Goal: Task Accomplishment & Management: Use online tool/utility

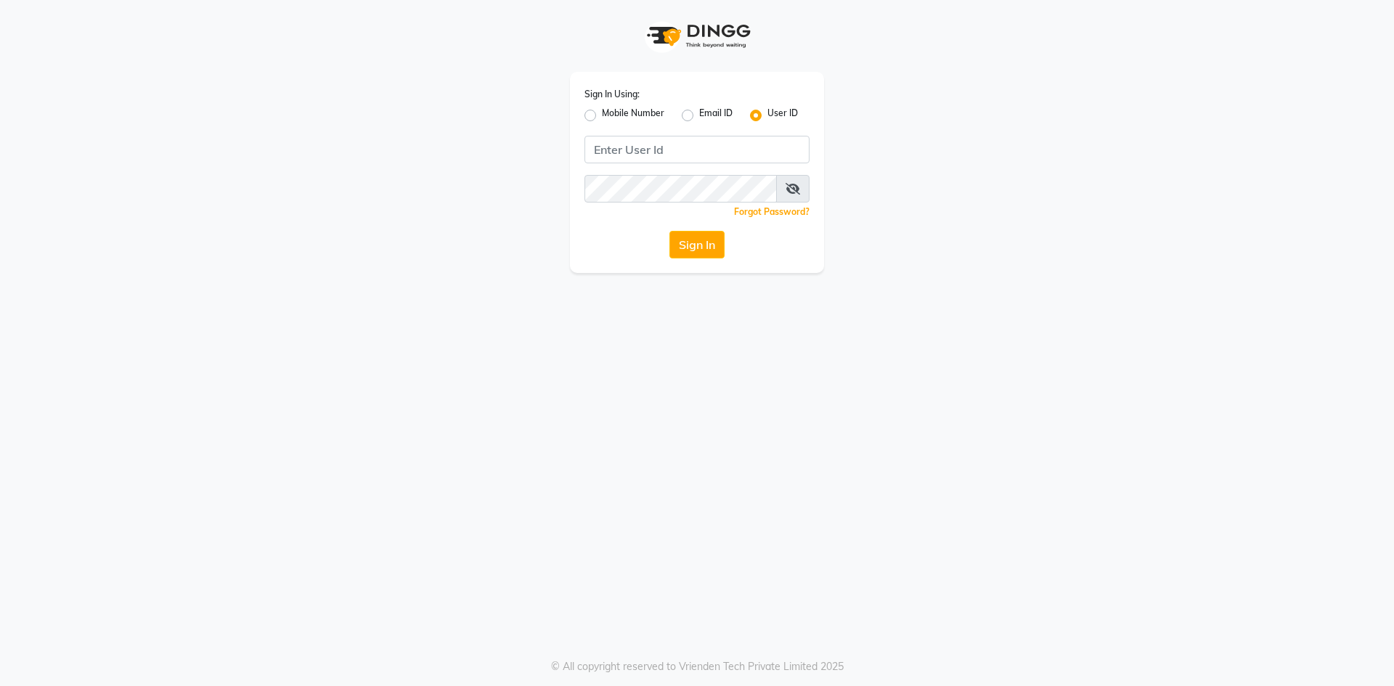
click at [622, 157] on input "Username" at bounding box center [697, 150] width 225 height 28
type input "e2884-01"
click at [670, 231] on button "Sign In" at bounding box center [697, 245] width 55 height 28
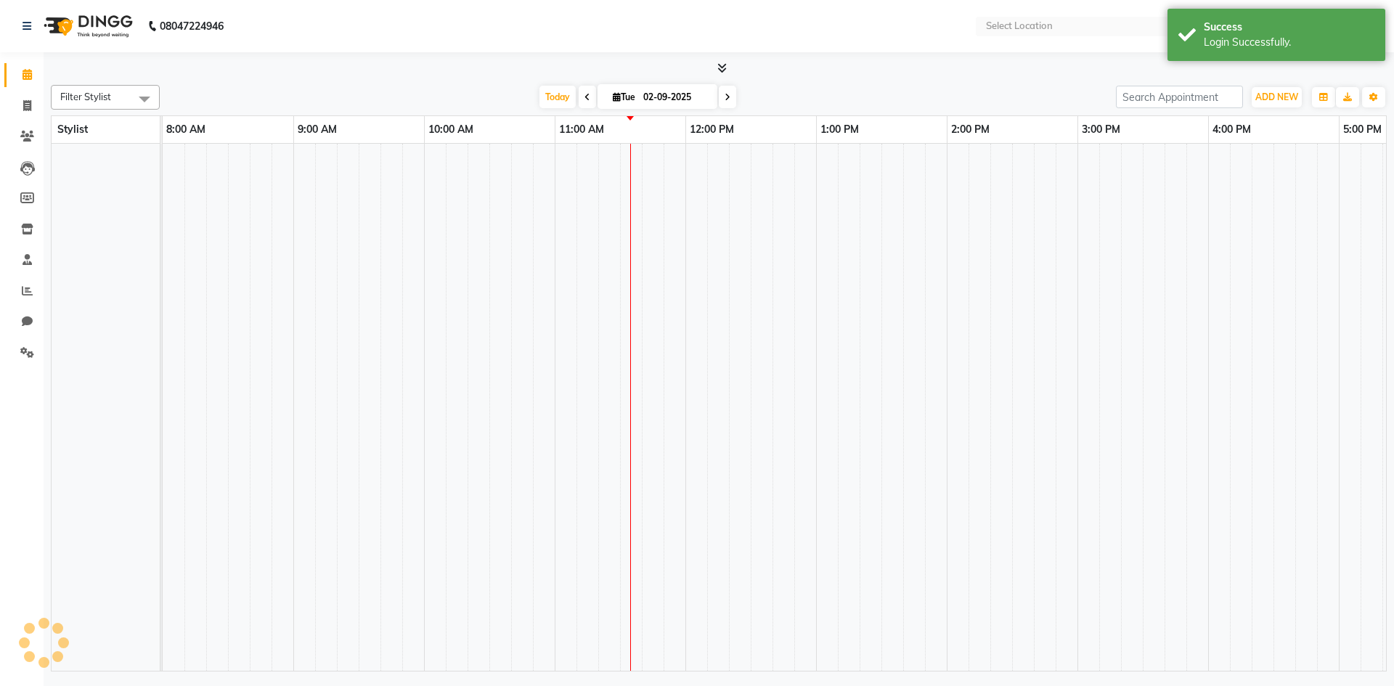
select select "en"
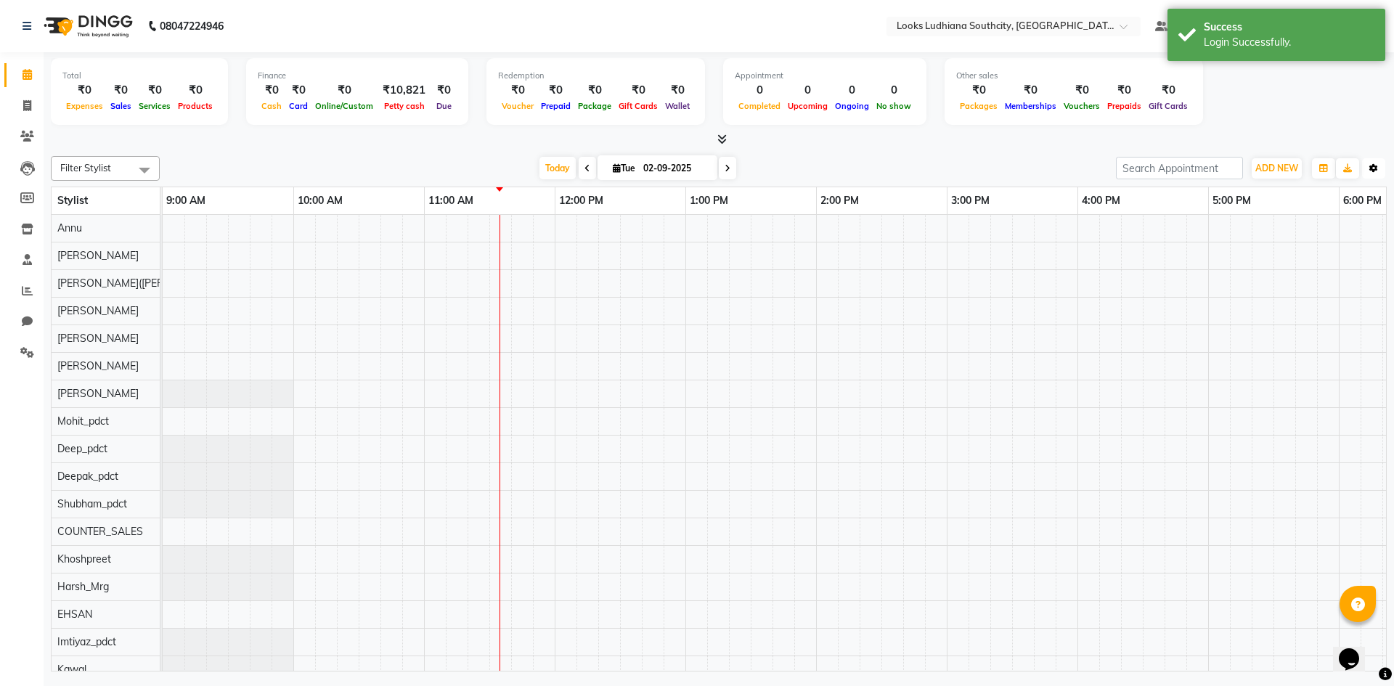
click at [1375, 166] on icon "button" at bounding box center [1374, 168] width 9 height 9
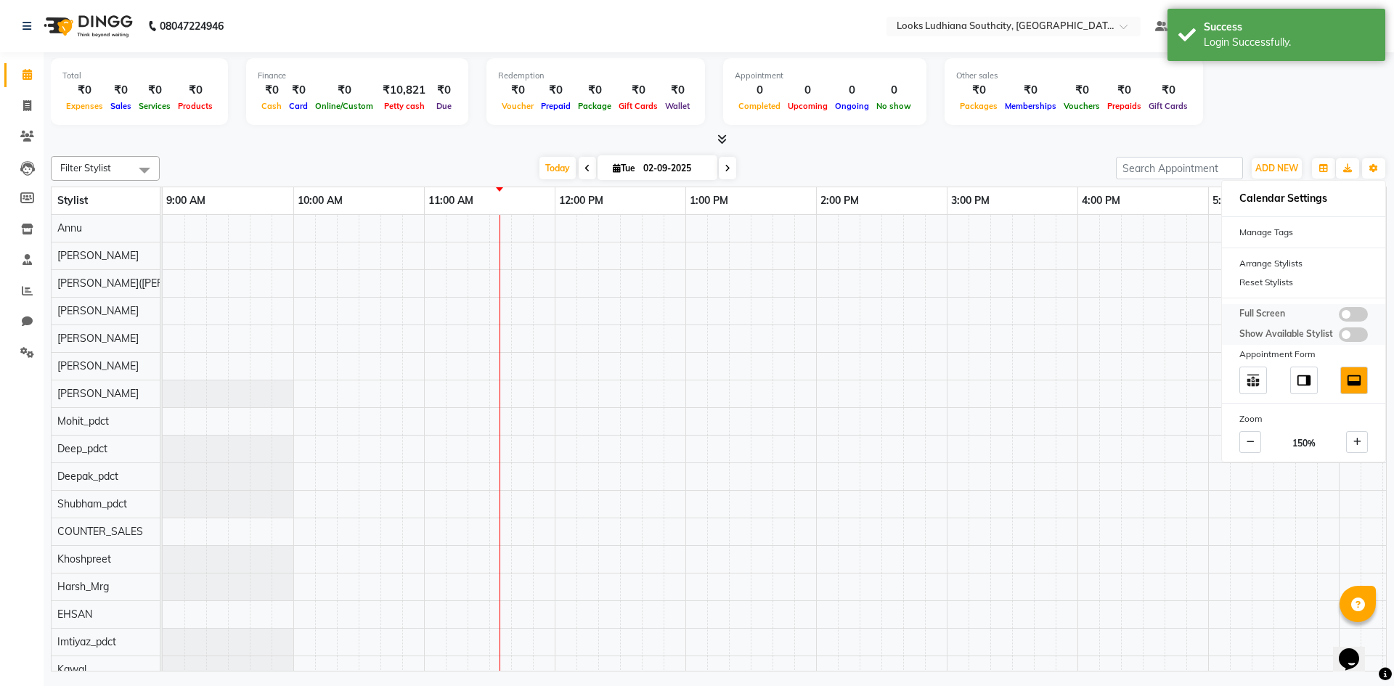
click at [1359, 315] on span at bounding box center [1353, 314] width 29 height 15
click at [1339, 317] on input "checkbox" at bounding box center [1339, 317] width 0 height 0
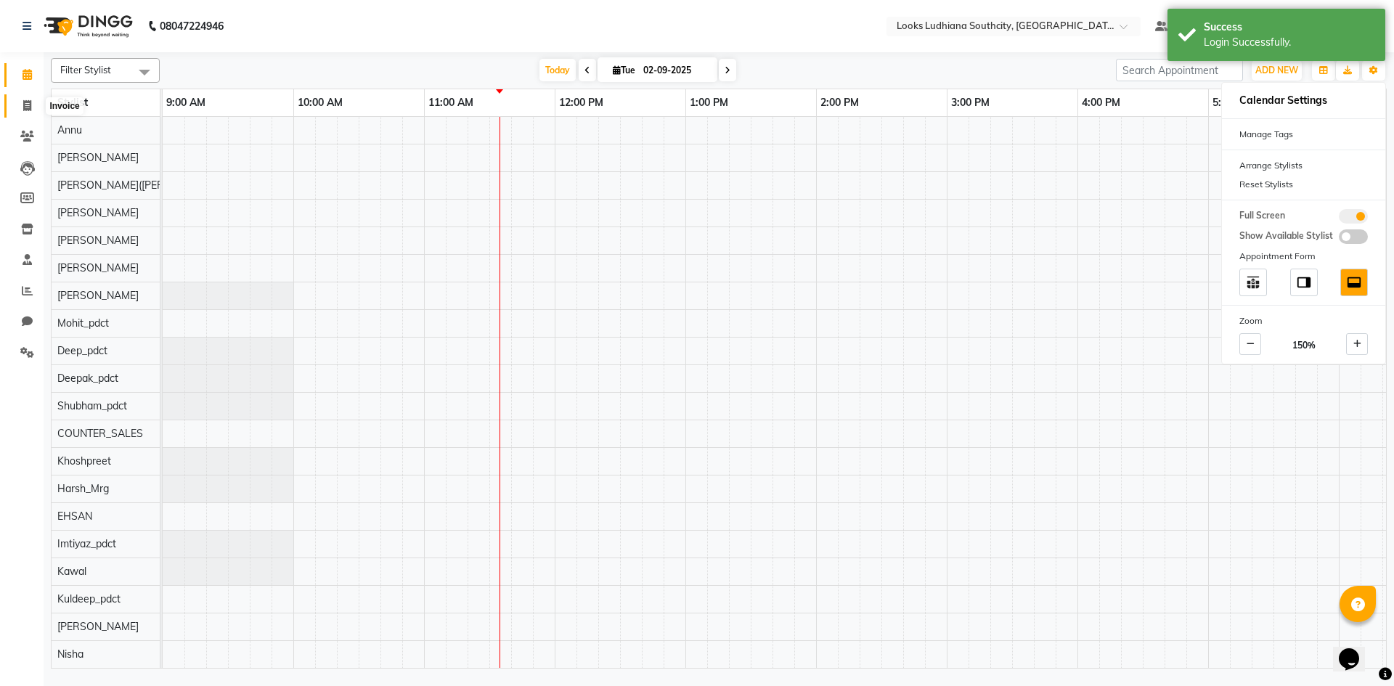
click at [25, 101] on icon at bounding box center [27, 105] width 8 height 11
select select "service"
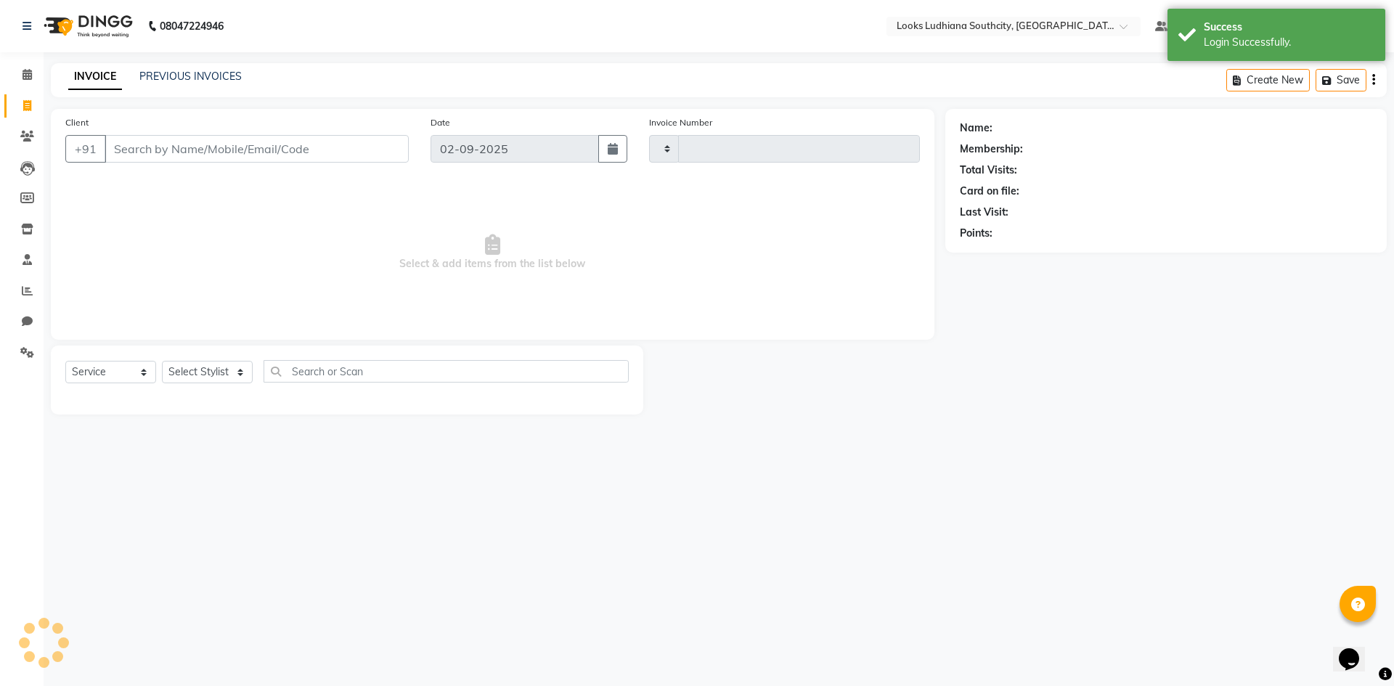
type input "3203"
select select "6577"
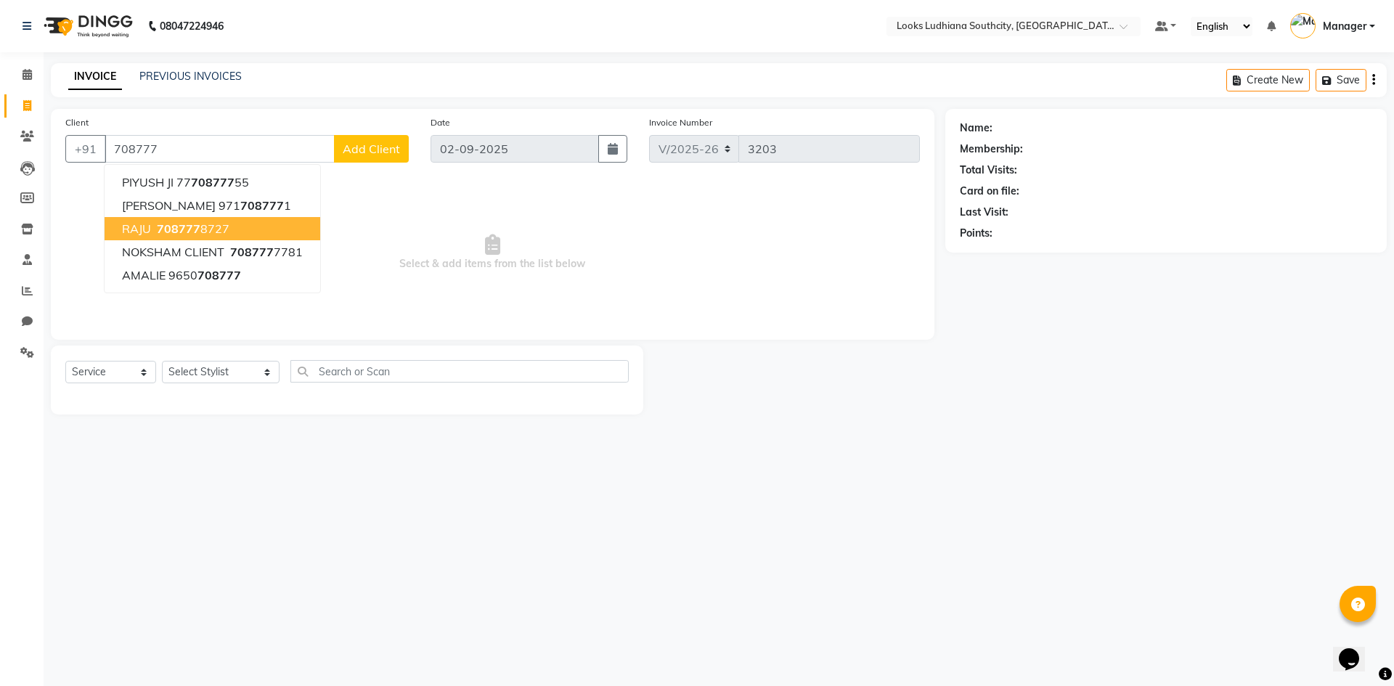
click at [192, 227] on span "708777" at bounding box center [179, 228] width 44 height 15
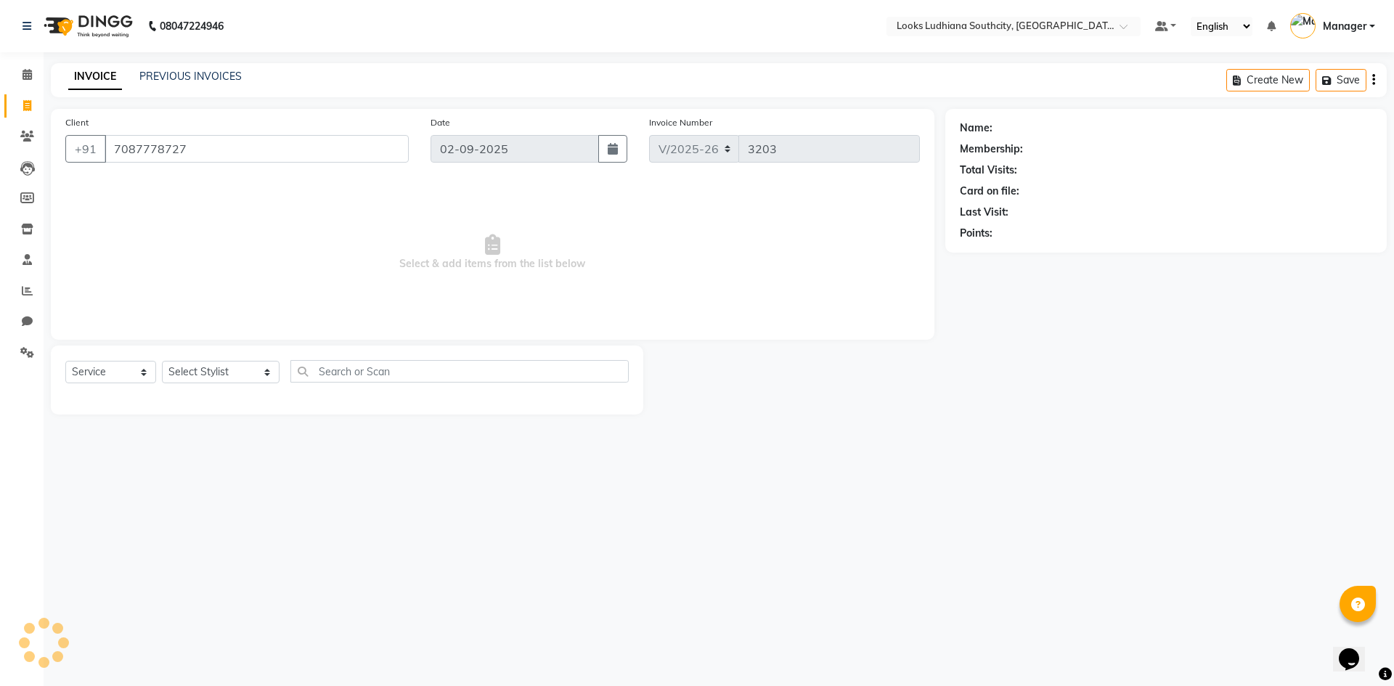
type input "7087778727"
select select "1: Object"
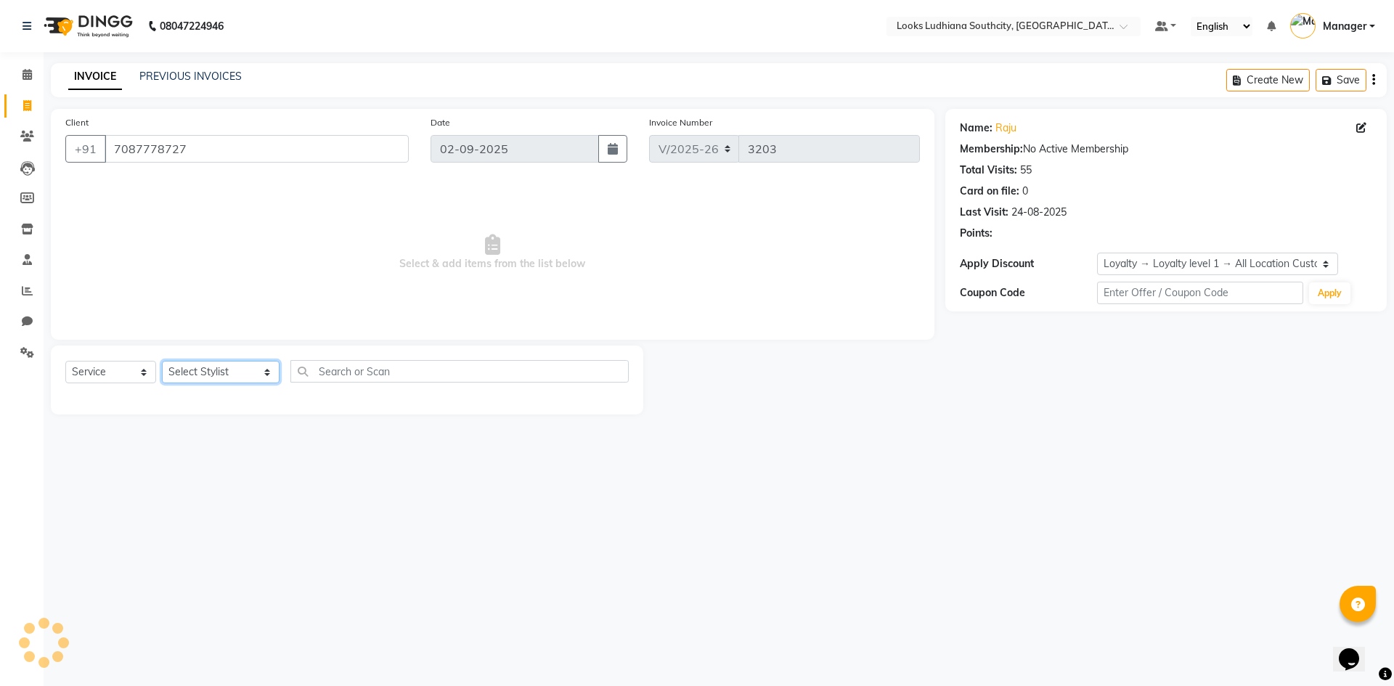
click at [219, 378] on select "Select Stylist ADIL Amtar Hospitality Annu COUNTER_SALES Danny Deepak_pdct Deep…" at bounding box center [221, 372] width 118 height 23
select select "57598"
click at [162, 361] on select "Select Stylist ADIL Amtar Hospitality Annu COUNTER_SALES Danny Deepak_pdct Deep…" at bounding box center [221, 372] width 118 height 23
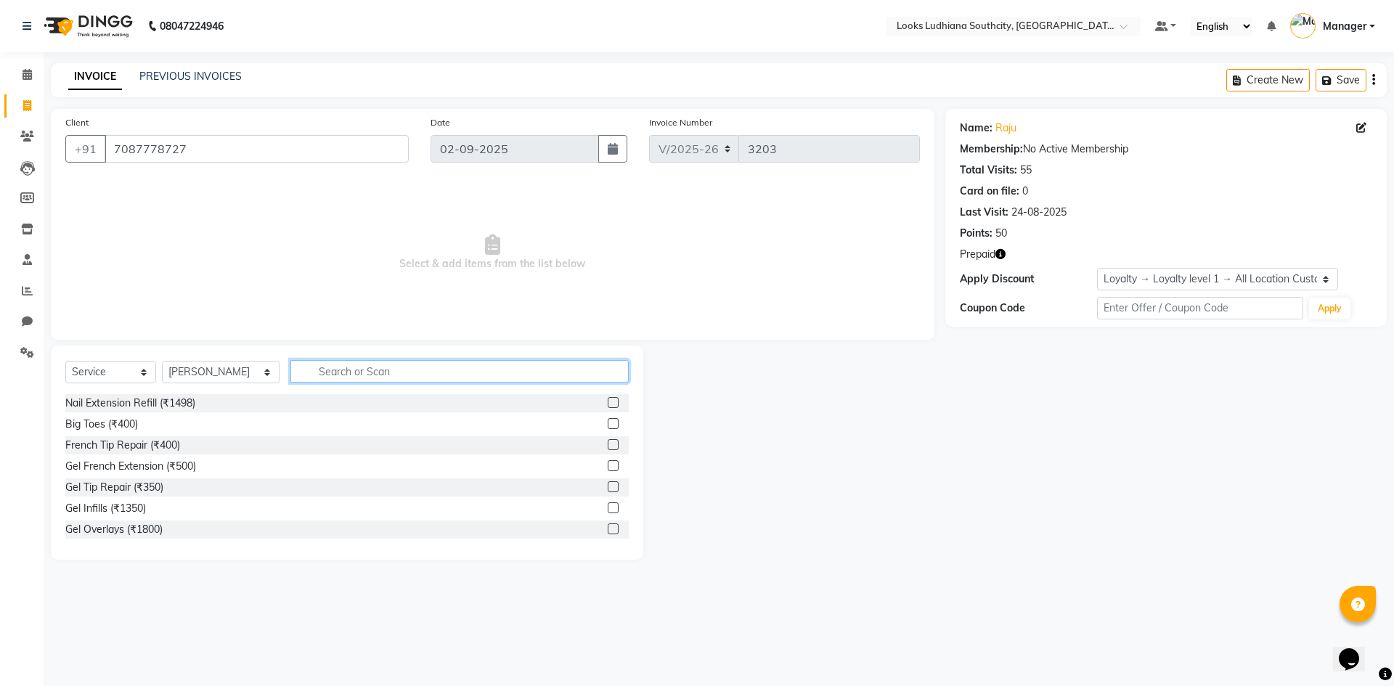
click at [317, 367] on input "text" at bounding box center [459, 371] width 338 height 23
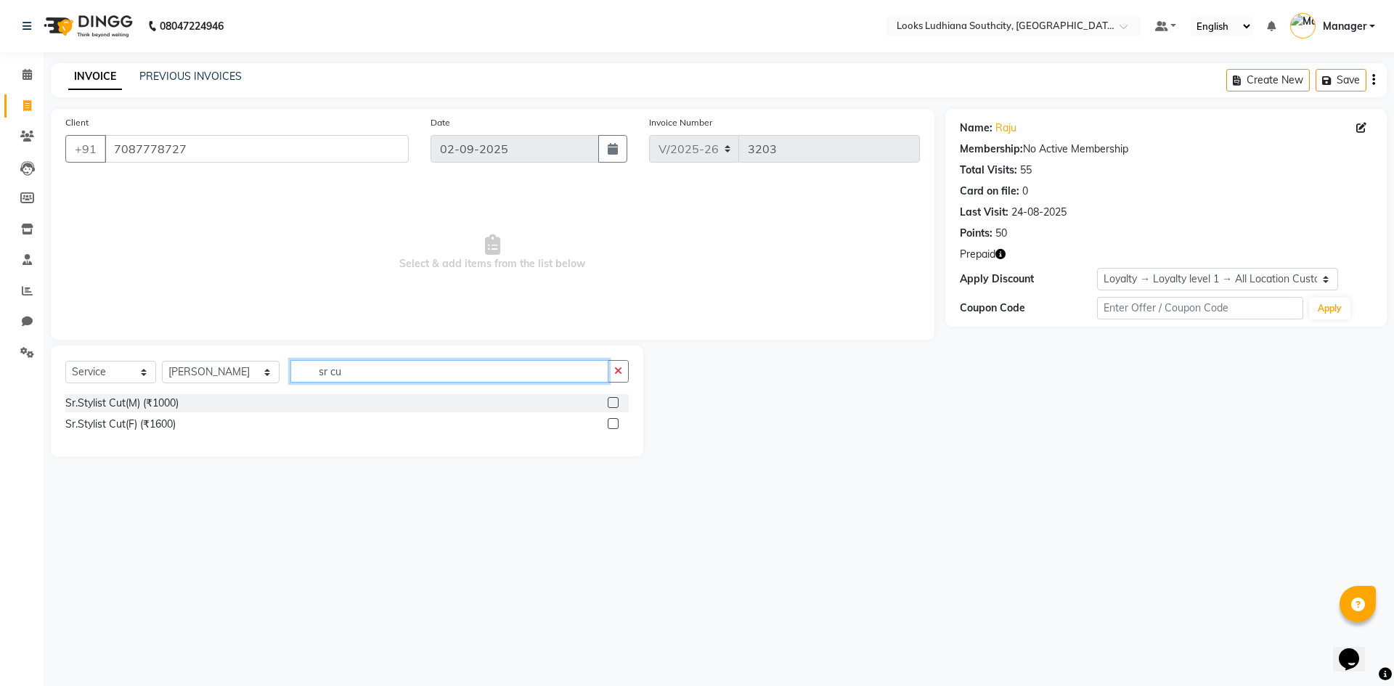
type input "sr cu"
click at [134, 394] on div "Select Service Product Membership Package Voucher Prepaid Gift Card Select Styl…" at bounding box center [347, 377] width 564 height 34
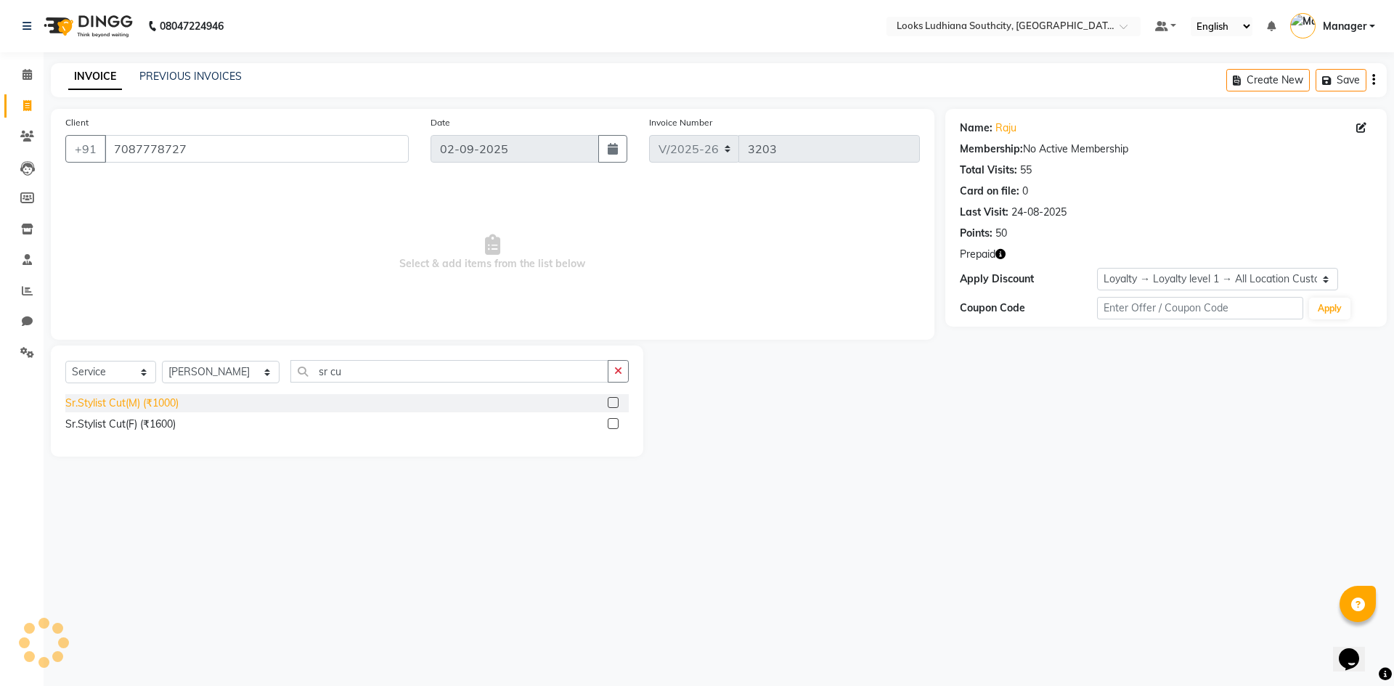
click at [132, 399] on div "Sr.Stylist Cut(M) (₹1000)" at bounding box center [121, 403] width 113 height 15
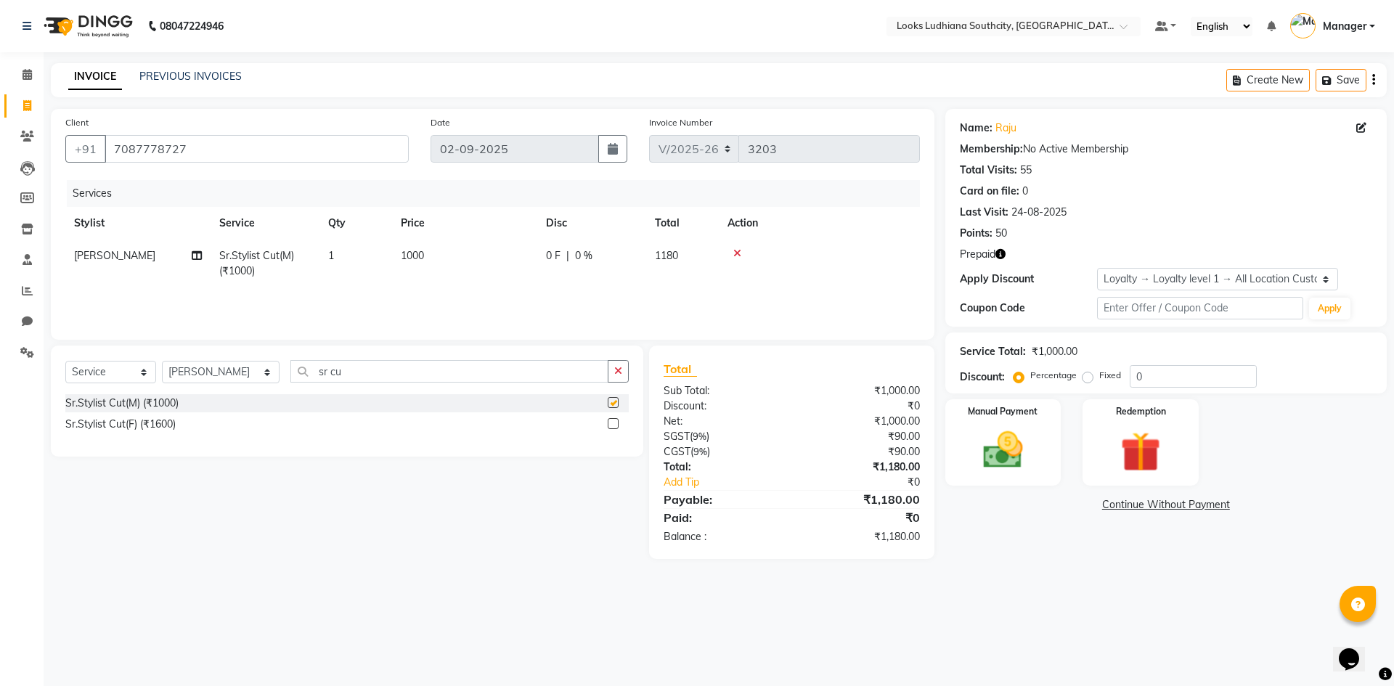
checkbox input "false"
click at [447, 262] on td "1000" at bounding box center [464, 264] width 145 height 48
select select "57598"
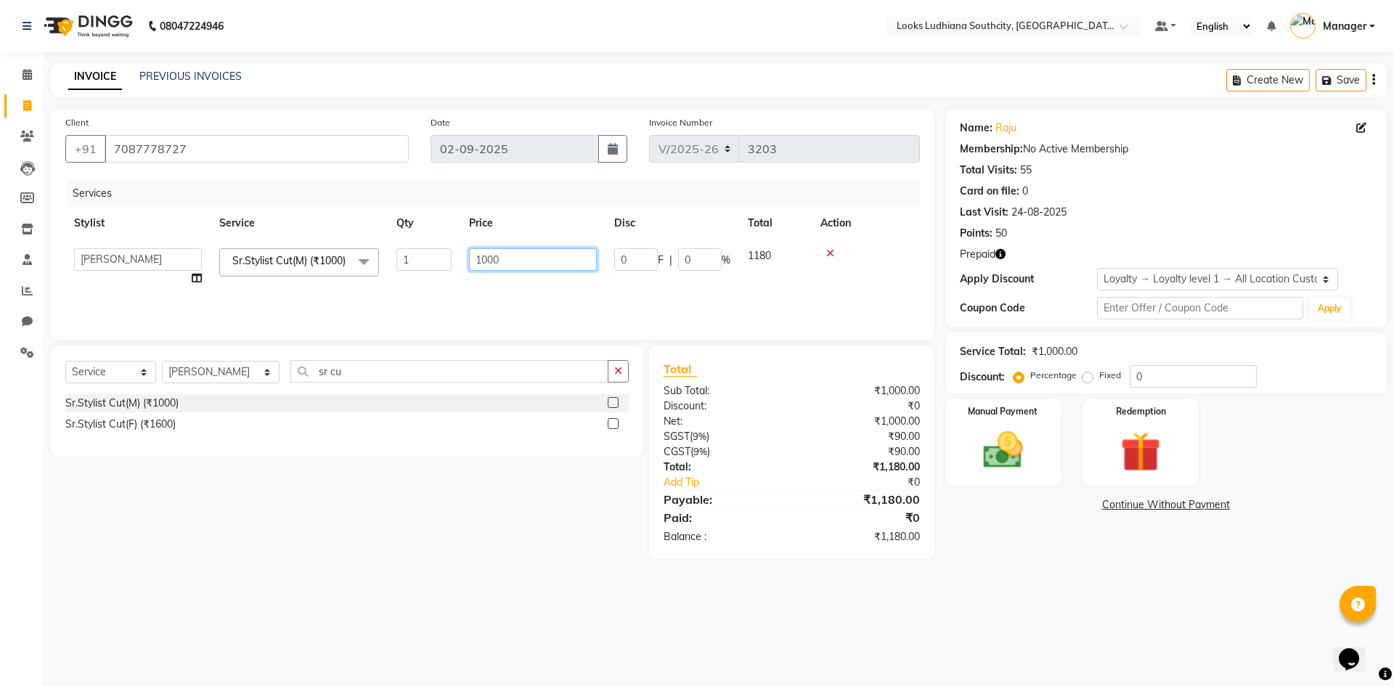
drag, startPoint x: 508, startPoint y: 255, endPoint x: 399, endPoint y: 256, distance: 108.9
click at [401, 257] on tr "ADIL Amtar Hospitality Annu COUNTER_SALES Danny Deepak_pdct Deep_pdct EHSAN Har…" at bounding box center [492, 267] width 855 height 55
type input "750"
click at [1081, 582] on div "08047224946 Select Location × Looks Ludhiana Southcity, Ludhiana Default Panel …" at bounding box center [697, 343] width 1394 height 686
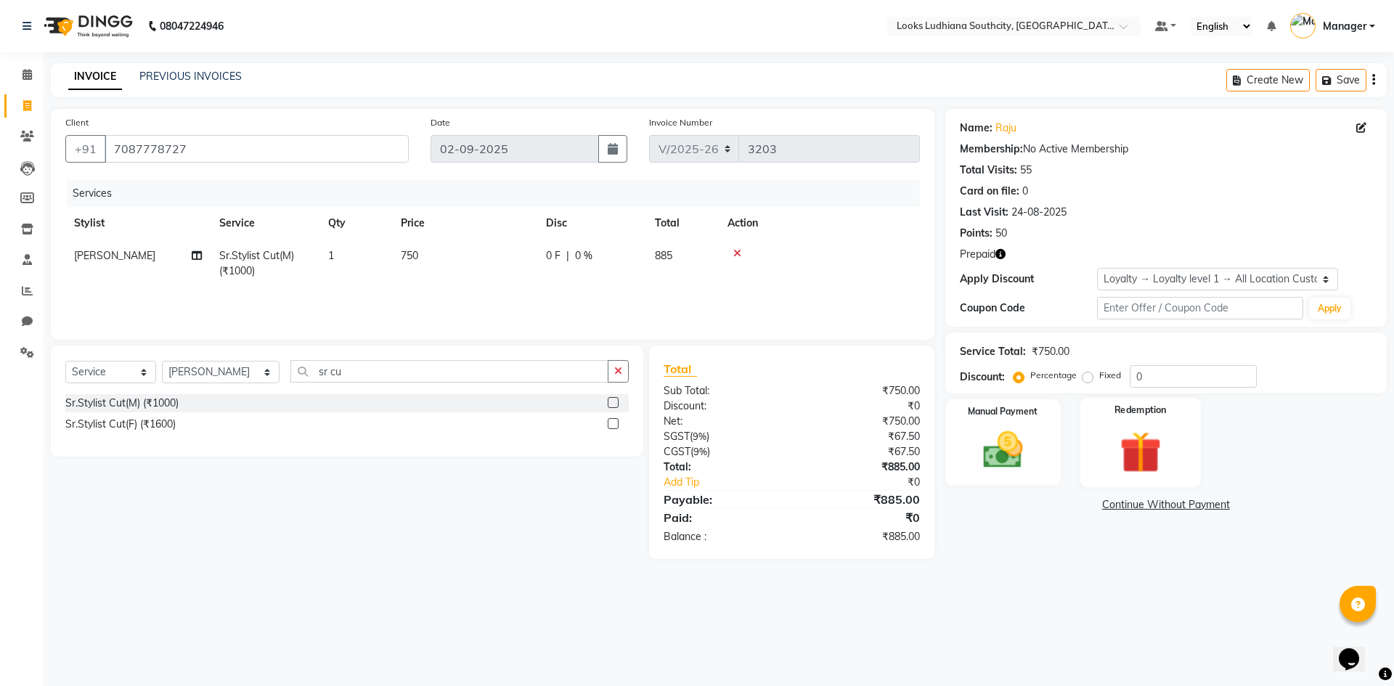
click at [1147, 454] on img at bounding box center [1141, 452] width 68 height 52
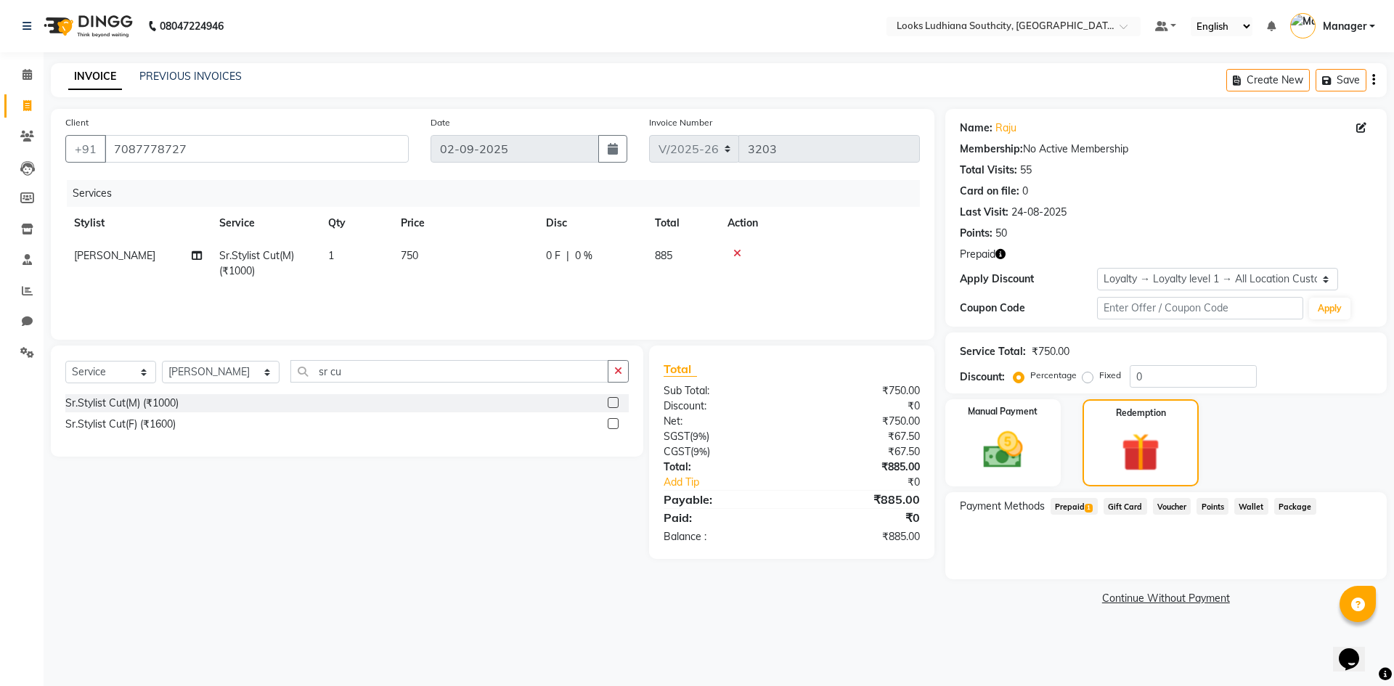
click at [1094, 505] on span "Prepaid 1" at bounding box center [1074, 506] width 47 height 17
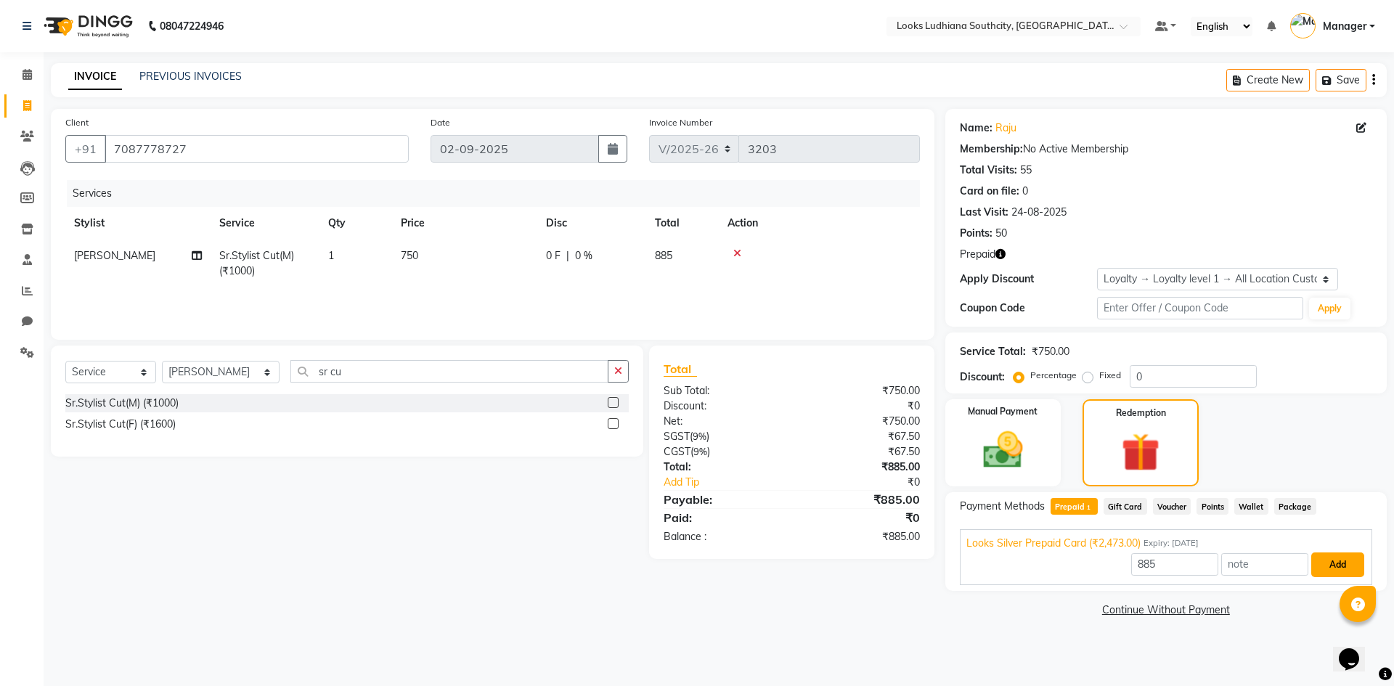
click at [1344, 561] on button "Add" at bounding box center [1338, 565] width 53 height 25
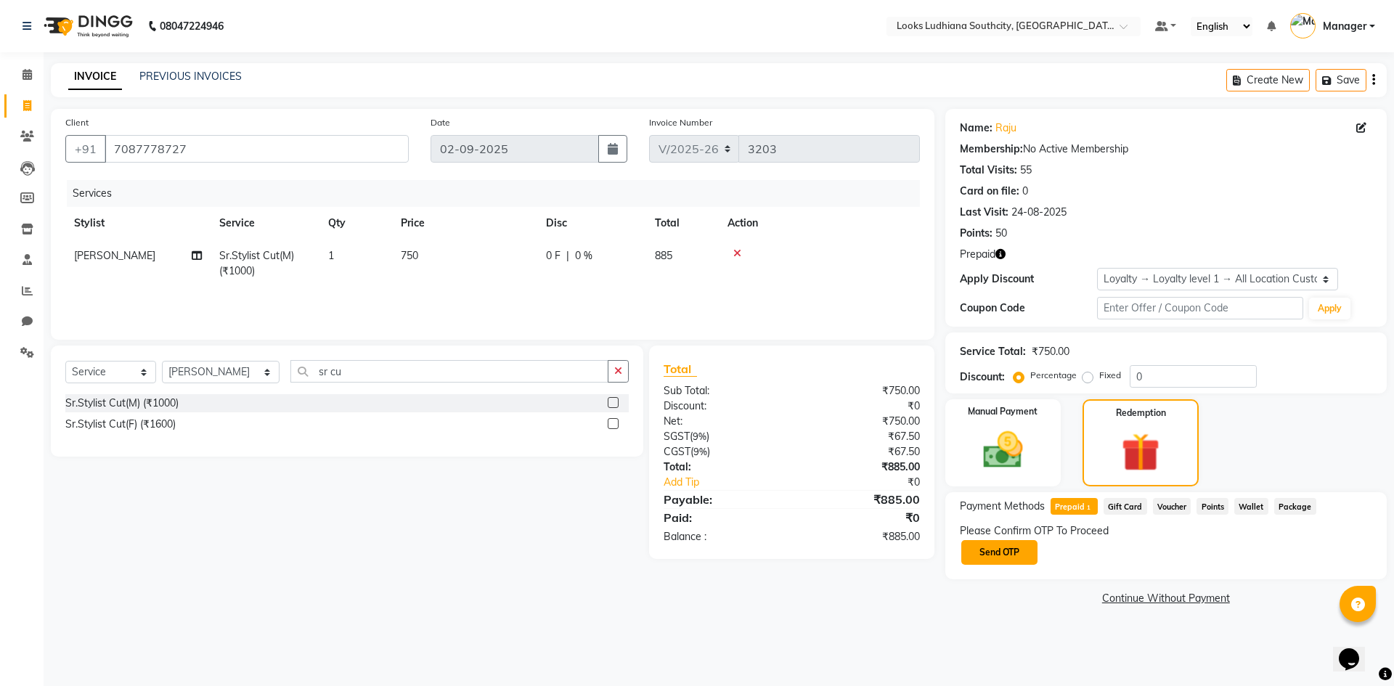
click at [983, 556] on button "Send OTP" at bounding box center [1000, 552] width 76 height 25
click at [992, 565] on div "Confirm OTP" at bounding box center [1166, 553] width 412 height 28
click at [1021, 548] on input "text" at bounding box center [1032, 552] width 145 height 23
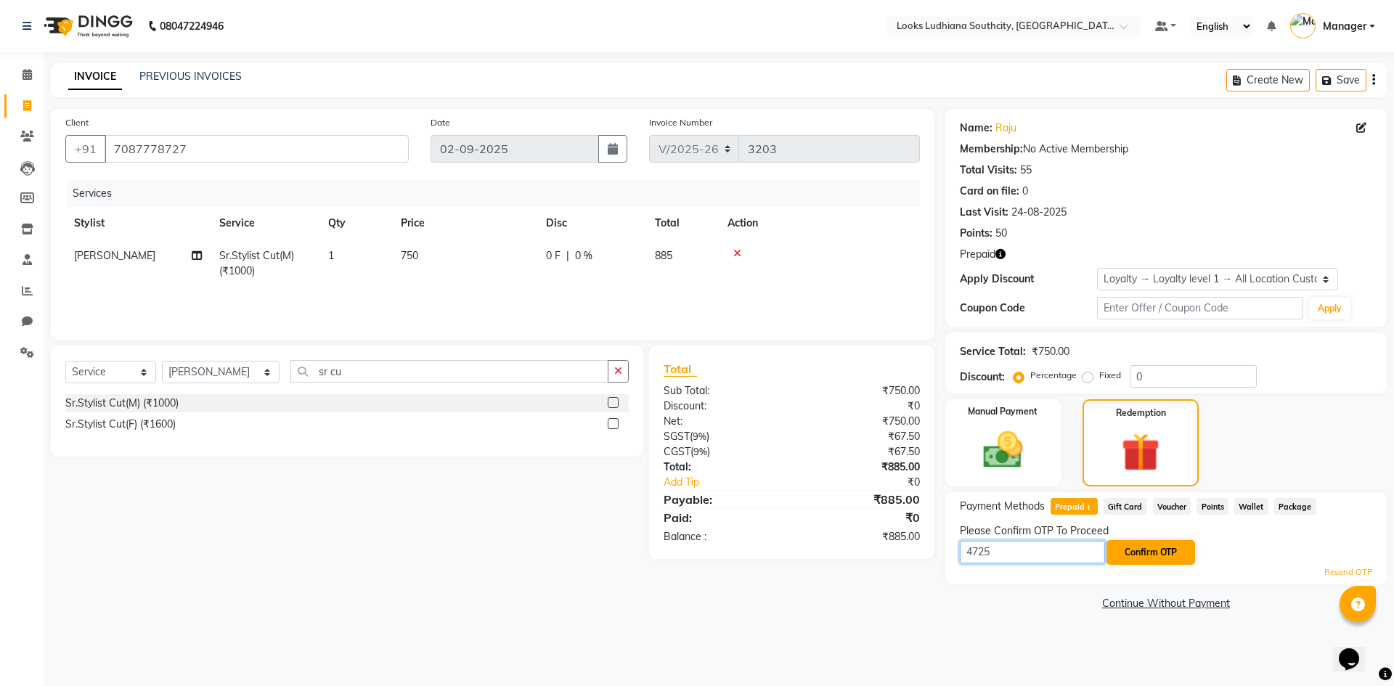
type input "4725"
click at [1137, 542] on button "Confirm OTP" at bounding box center [1151, 552] width 89 height 25
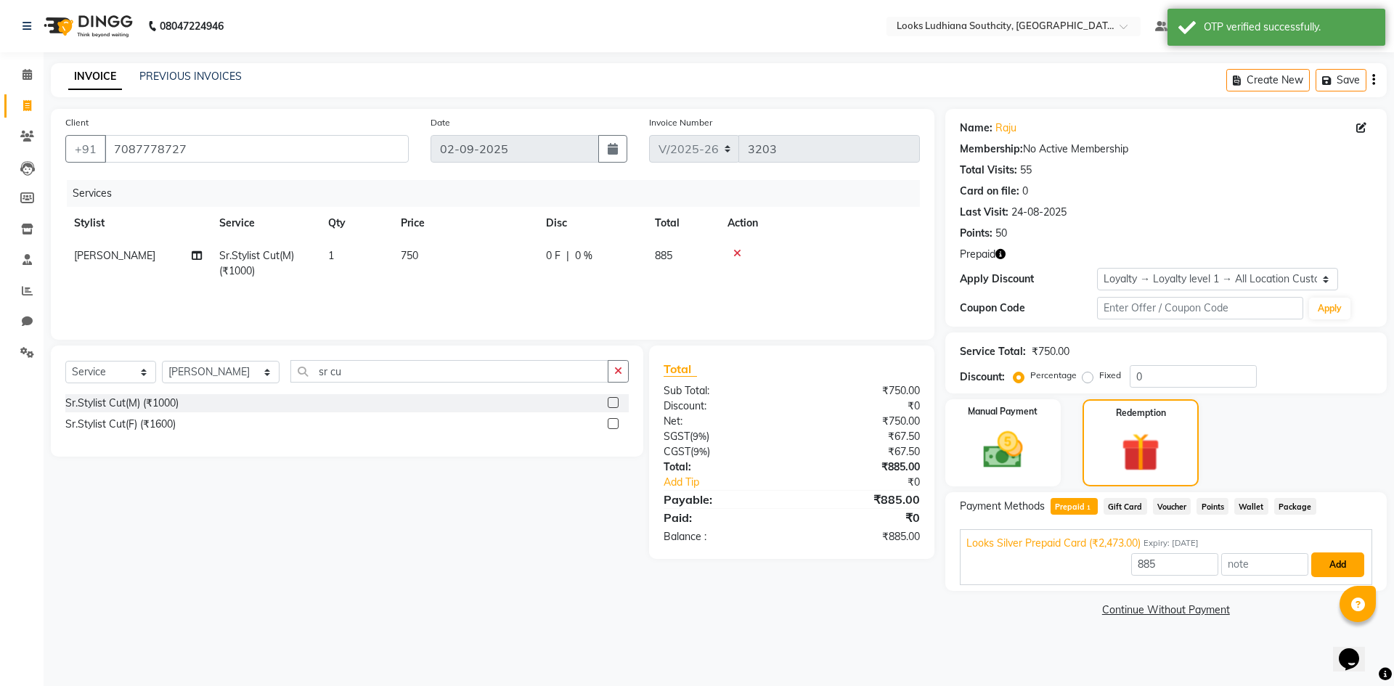
click at [1345, 567] on button "Add" at bounding box center [1338, 565] width 53 height 25
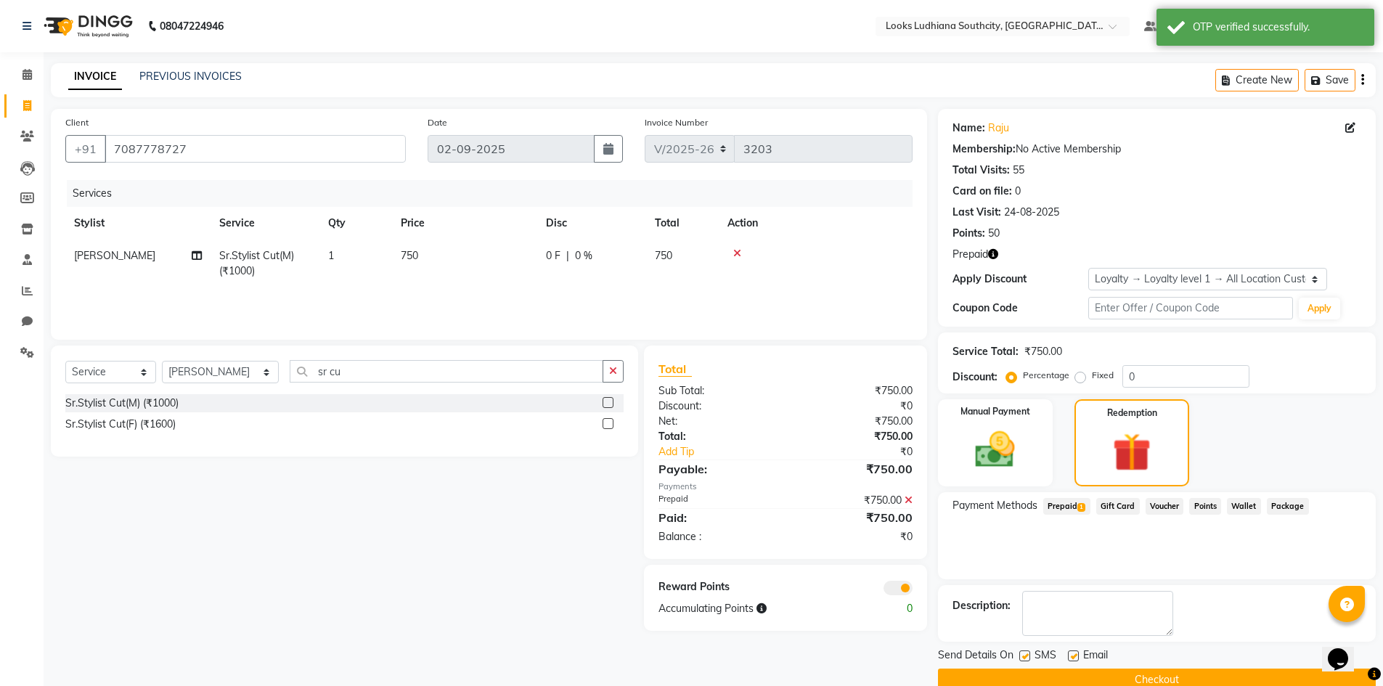
click at [901, 590] on span at bounding box center [898, 588] width 29 height 15
click at [913, 590] on input "checkbox" at bounding box center [913, 590] width 0 height 0
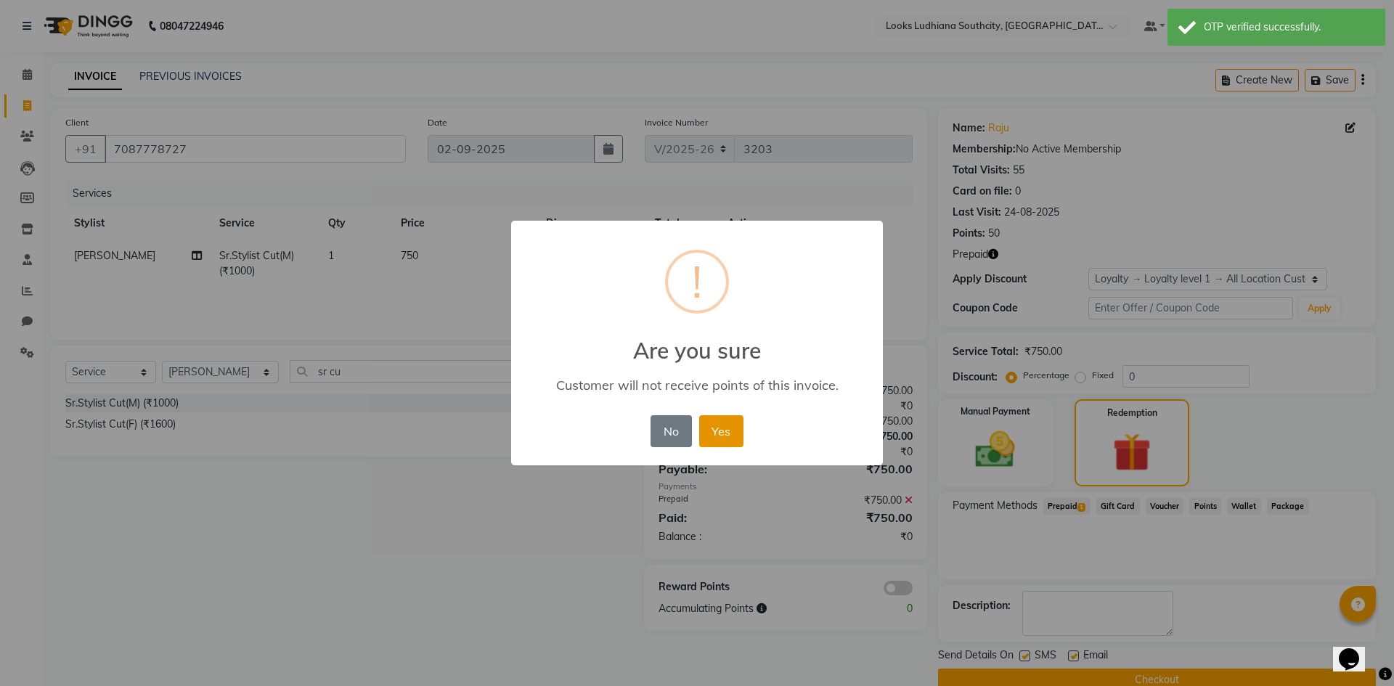
click at [722, 426] on button "Yes" at bounding box center [721, 431] width 44 height 32
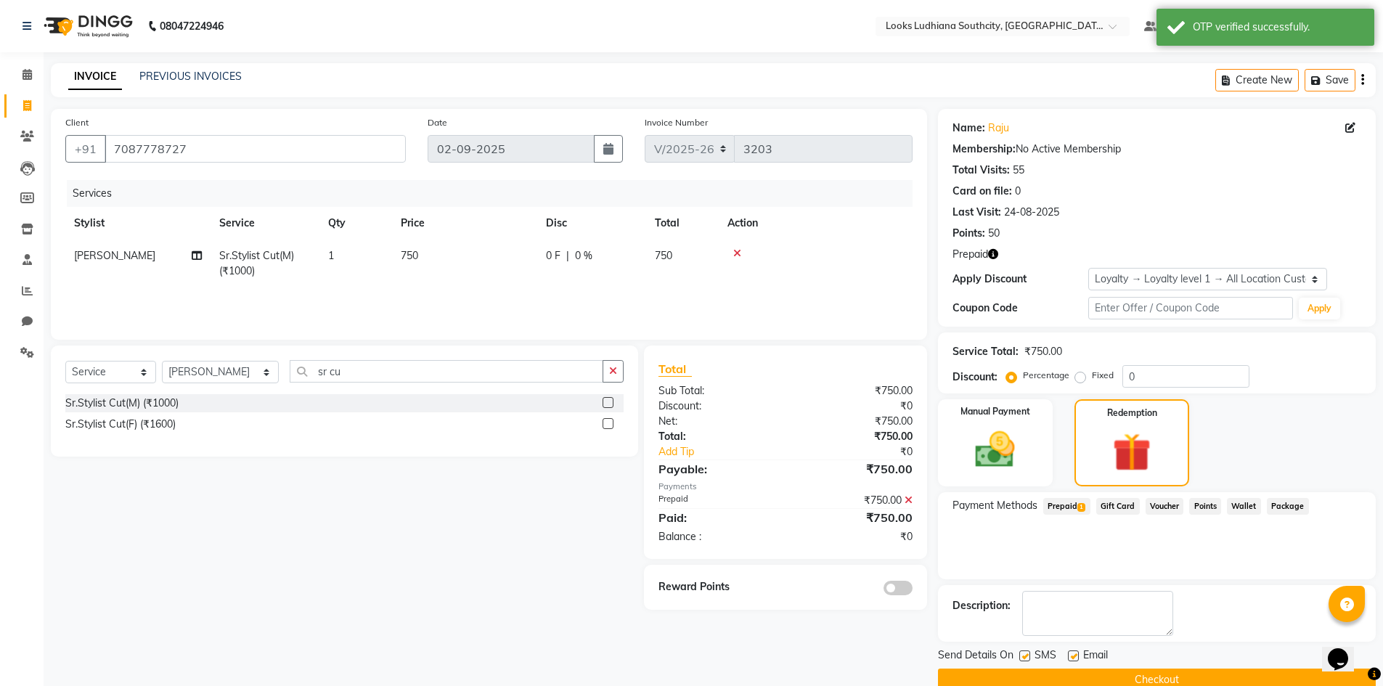
click at [1076, 511] on span "Prepaid 1" at bounding box center [1067, 506] width 47 height 17
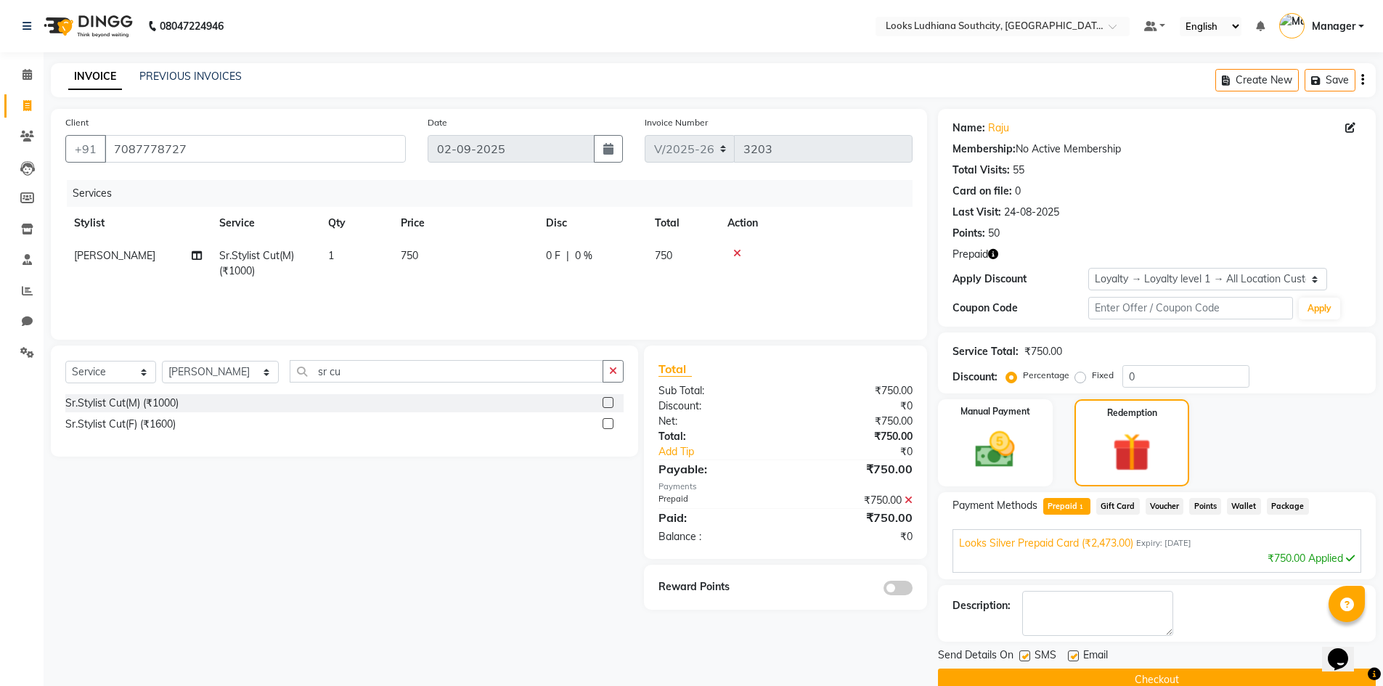
click at [1025, 656] on label at bounding box center [1025, 656] width 11 height 11
click at [1025, 656] on input "checkbox" at bounding box center [1024, 656] width 9 height 9
checkbox input "false"
click at [1067, 655] on div "SMS" at bounding box center [1044, 657] width 49 height 18
click at [1070, 657] on label at bounding box center [1073, 656] width 11 height 11
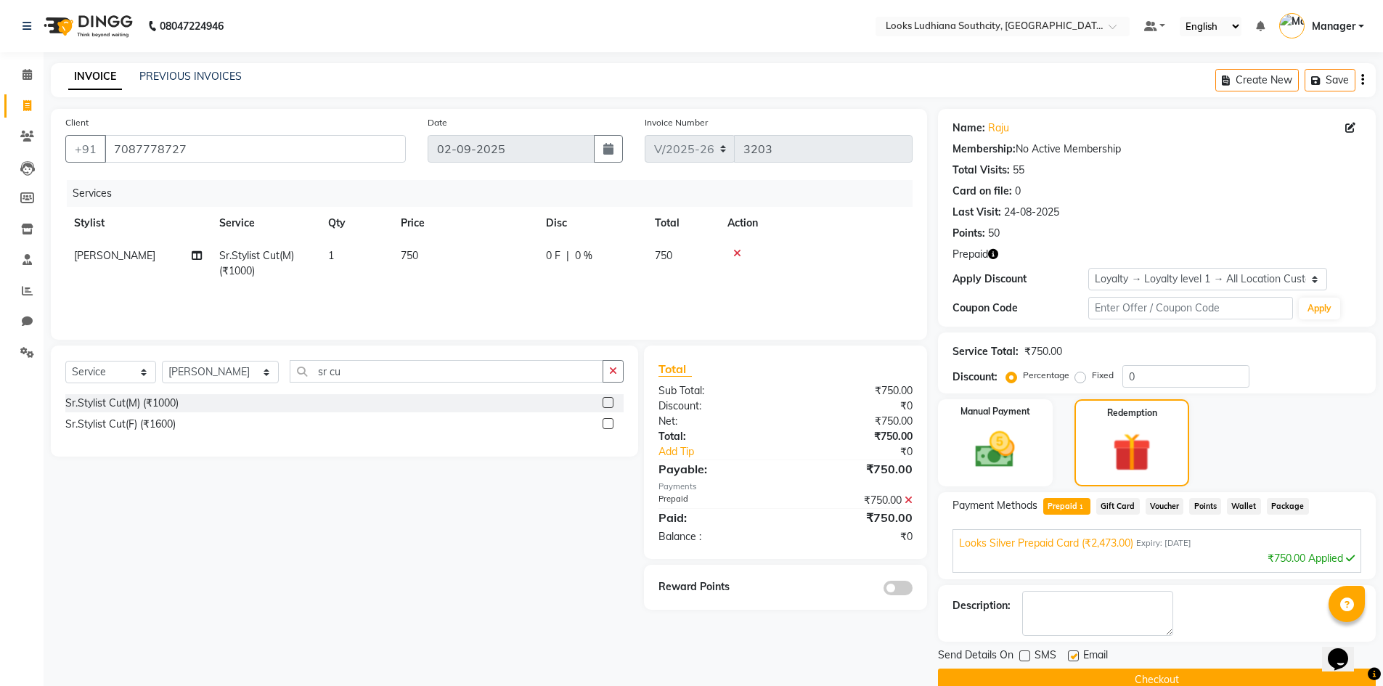
click at [1070, 657] on input "checkbox" at bounding box center [1072, 656] width 9 height 9
checkbox input "false"
click at [1076, 671] on button "Checkout" at bounding box center [1157, 680] width 438 height 23
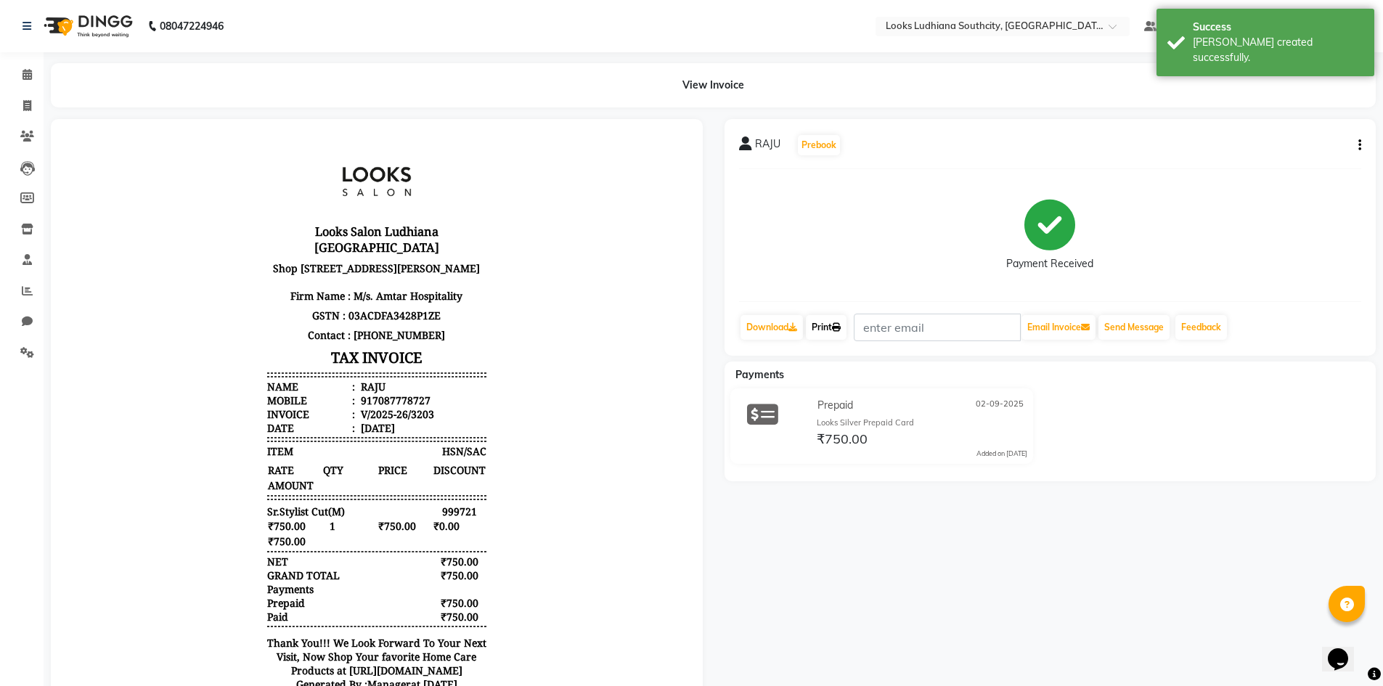
click at [829, 326] on link "Print" at bounding box center [826, 327] width 41 height 25
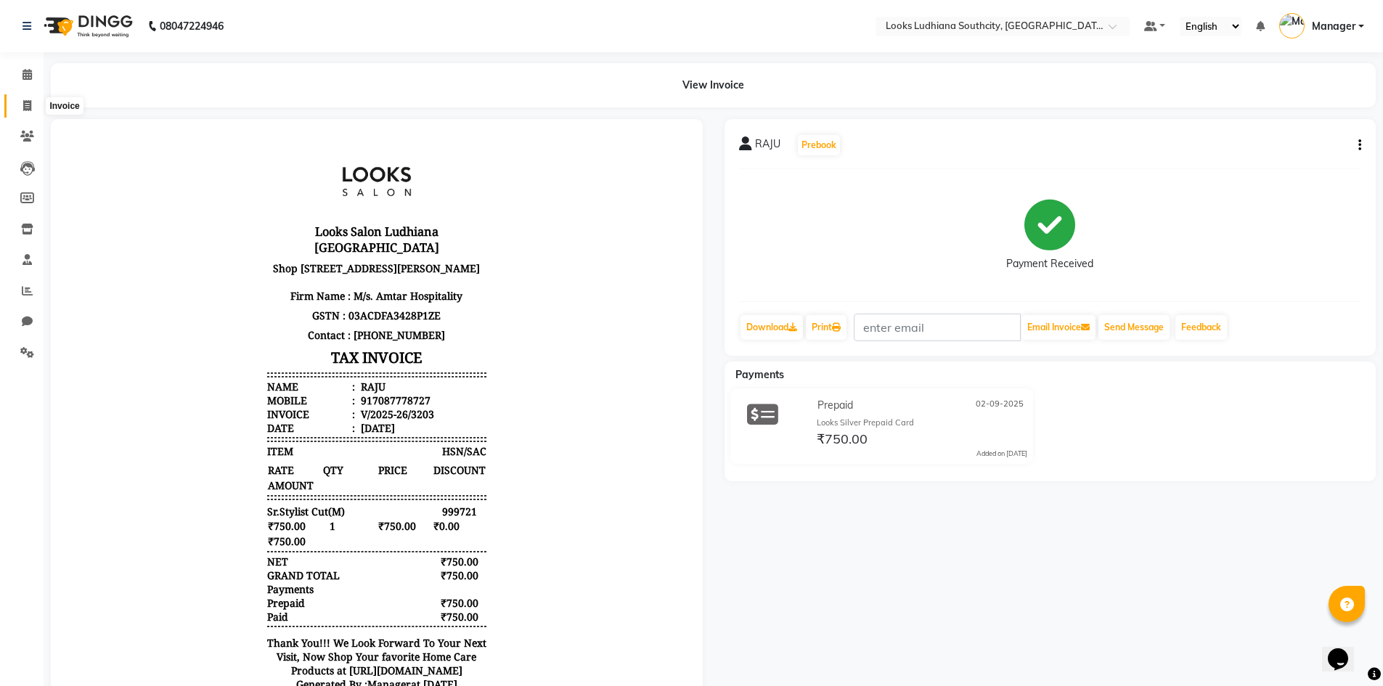
click at [17, 100] on span at bounding box center [27, 106] width 25 height 17
select select "service"
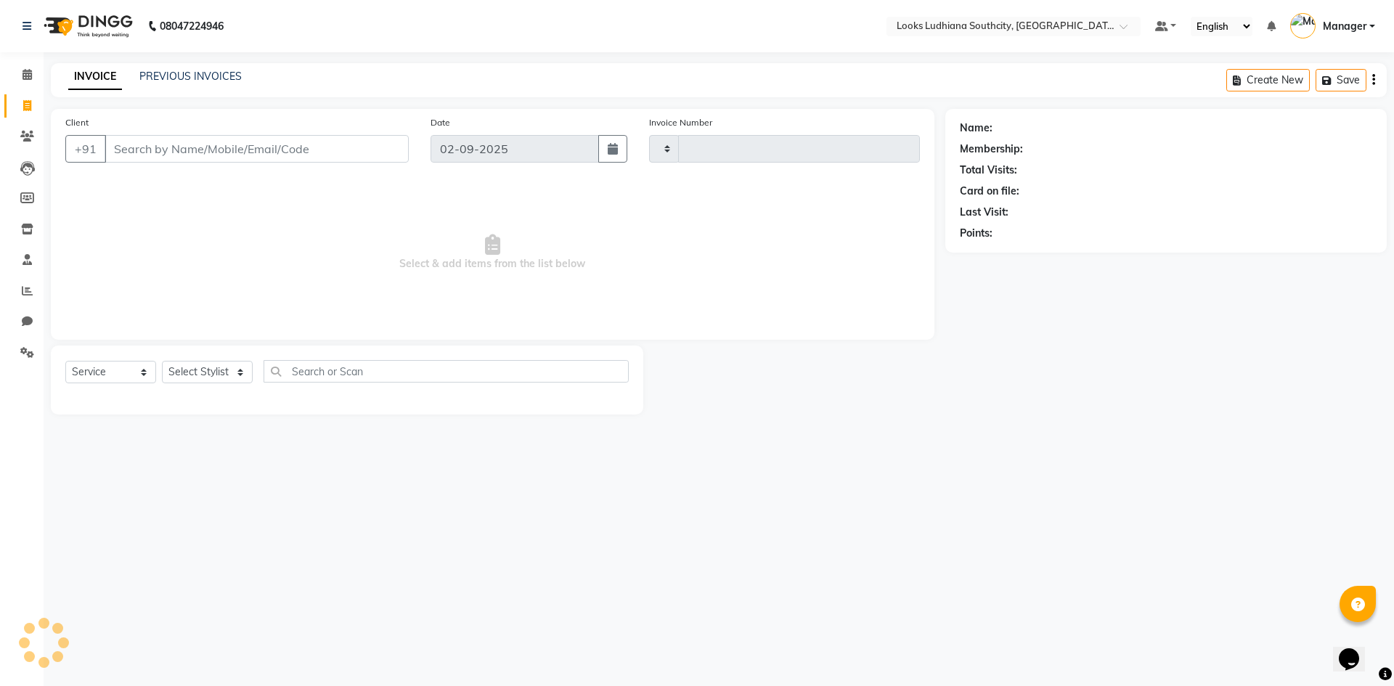
type input "3204"
select select "6577"
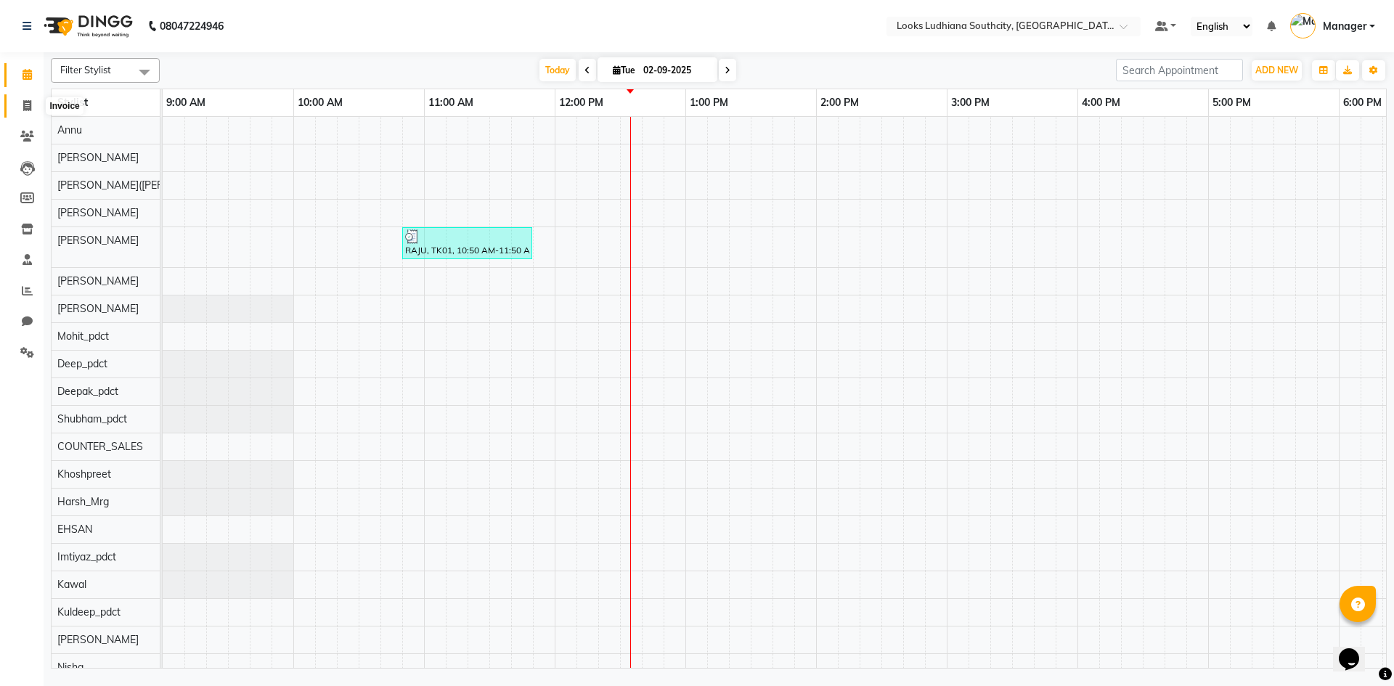
click at [30, 105] on icon at bounding box center [27, 105] width 8 height 11
select select "service"
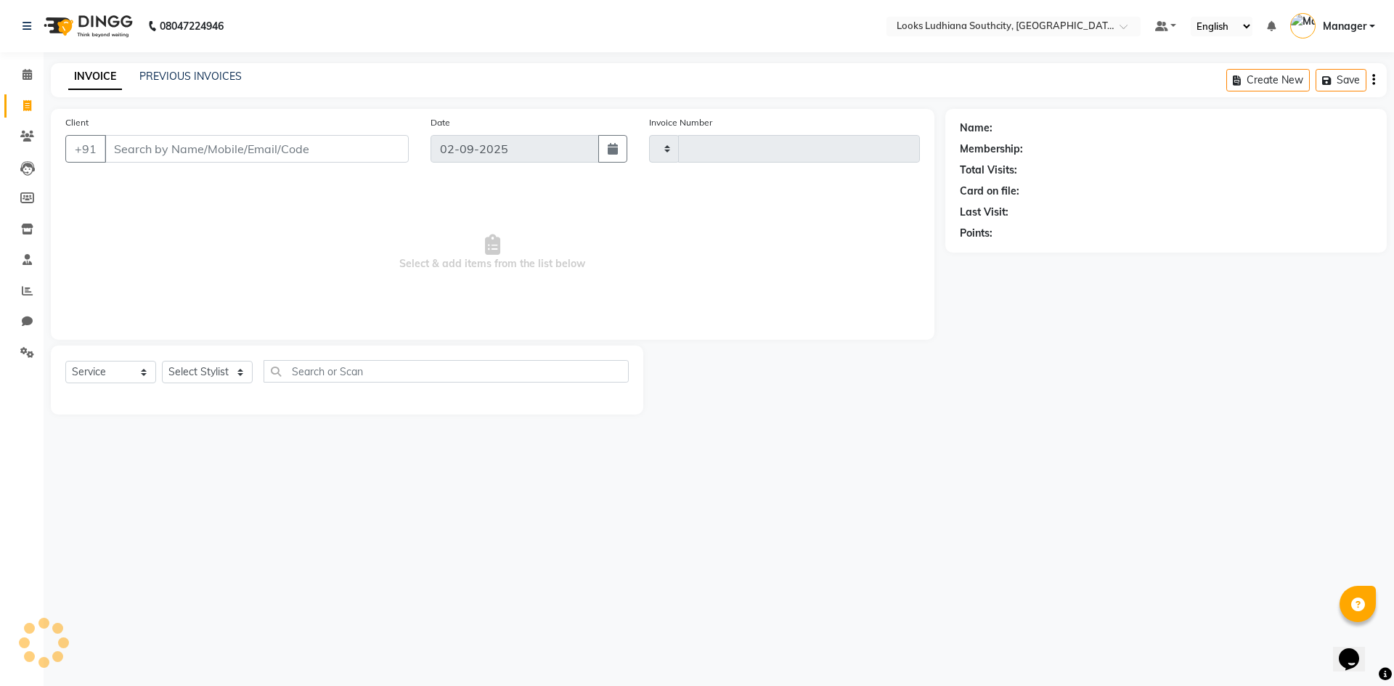
type input "3204"
select select "6577"
